Goal: Task Accomplishment & Management: Manage account settings

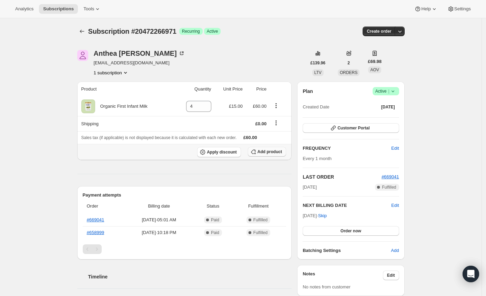
click at [274, 151] on span "Add product" at bounding box center [269, 152] width 24 height 6
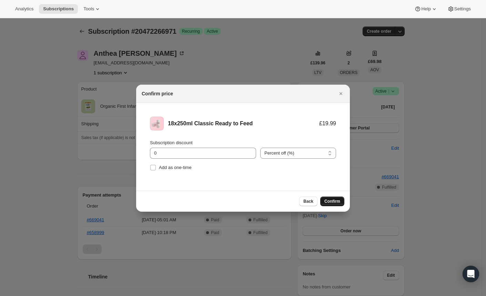
click at [328, 202] on span "Confirm" at bounding box center [332, 202] width 16 height 6
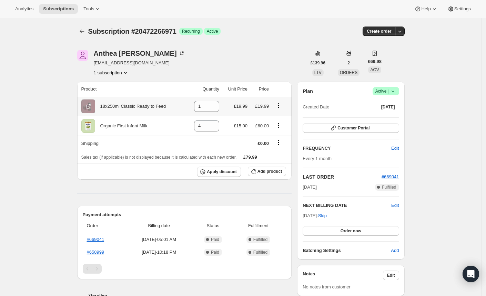
drag, startPoint x: 103, startPoint y: 107, endPoint x: 177, endPoint y: 108, distance: 74.1
click at [179, 108] on div "18x250ml Classic Ready to Feed" at bounding box center [132, 107] width 103 height 14
click at [174, 106] on div "18x250ml Classic Ready to Feed" at bounding box center [132, 107] width 103 height 14
click at [157, 104] on div "18x250ml Classic Ready to Feed" at bounding box center [130, 106] width 71 height 7
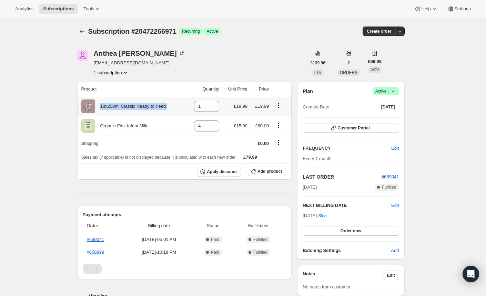
click at [157, 104] on div "18x250ml Classic Ready to Feed" at bounding box center [130, 106] width 71 height 7
copy div "18x250ml Classic Ready to Feed"
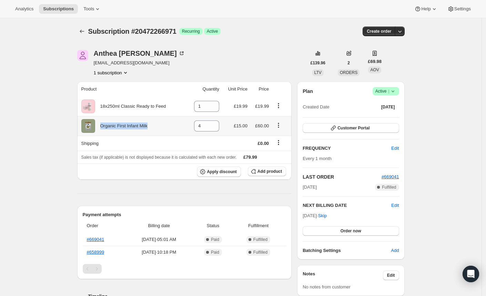
drag, startPoint x: 103, startPoint y: 127, endPoint x: 163, endPoint y: 125, distance: 60.7
click at [163, 125] on div "Organic First Infant Milk" at bounding box center [132, 126] width 103 height 14
copy div "Organic First Infant Milk"
